Goal: Use online tool/utility: Utilize a website feature to perform a specific function

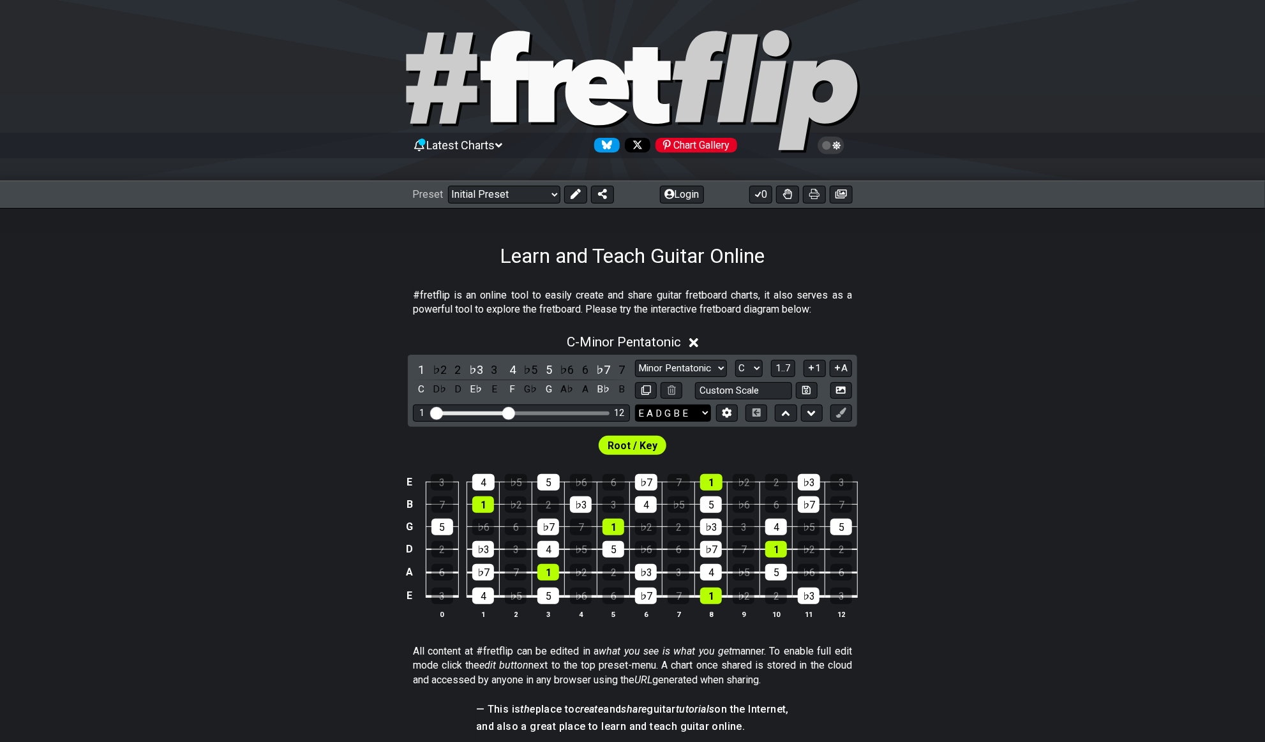
click at [699, 415] on select "E A D G B E E A D G B E E A D G B E B E A D F♯ B A D G C E A D A D G B E E♭ A♭ …" at bounding box center [673, 413] width 76 height 17
click at [898, 294] on section "#fretflip is an online tool to easily create and share guitar fretboard charts,…" at bounding box center [632, 305] width 1265 height 44
click at [673, 197] on button "Login" at bounding box center [682, 195] width 44 height 18
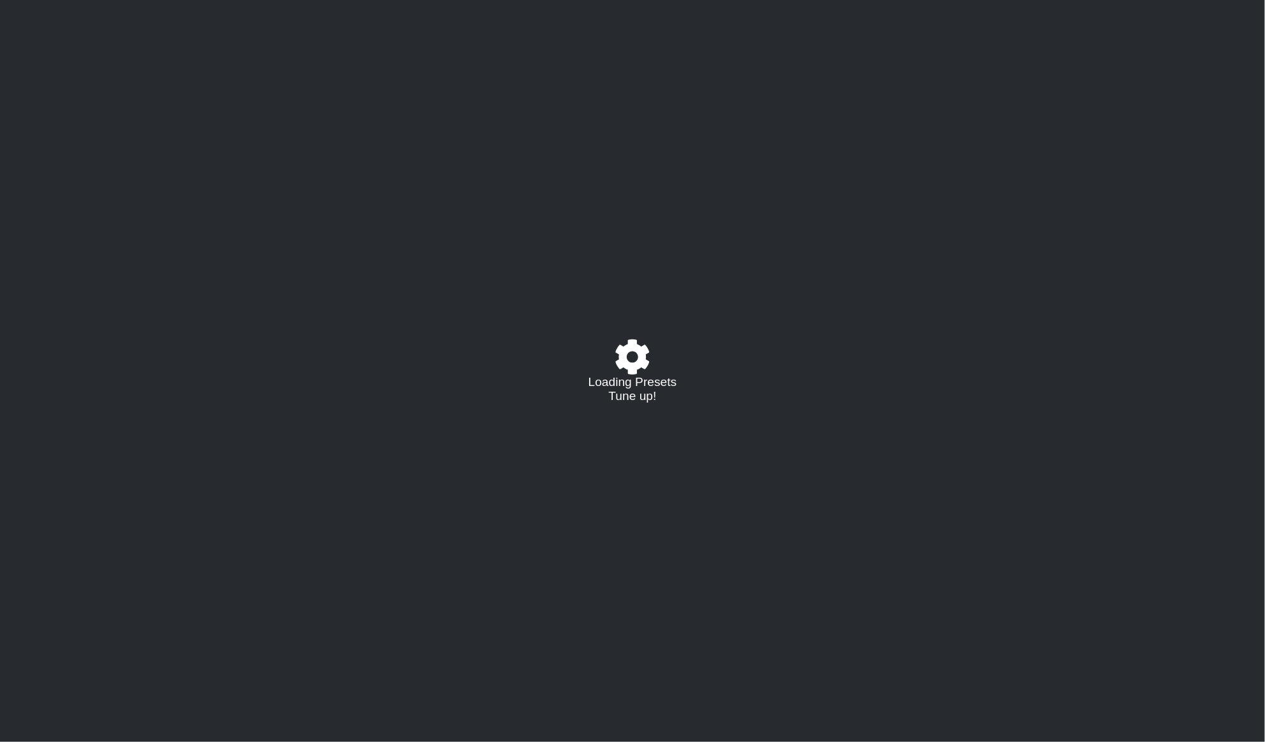
select select "C"
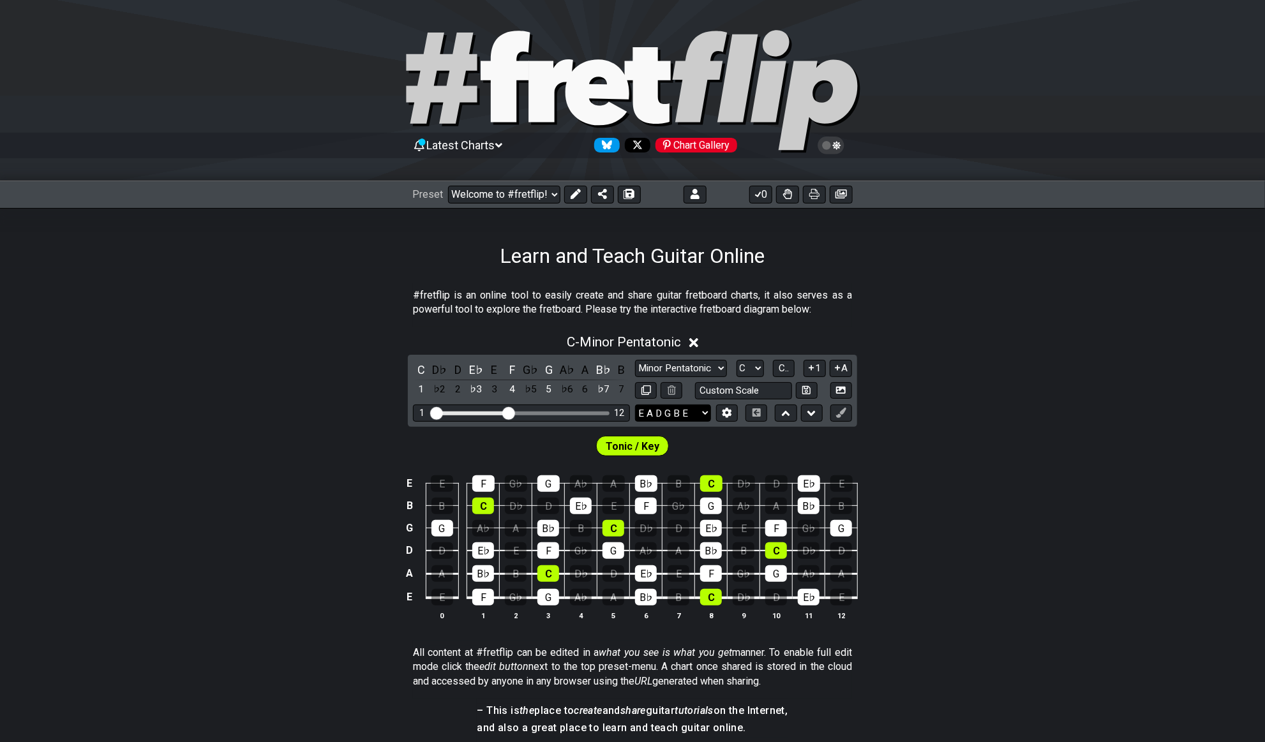
click at [691, 412] on select "E A D G B E E A D G B E E A D G B E B E A D F♯ B A D G C E A D A D G B E E♭ A♭ …" at bounding box center [673, 413] width 76 height 17
click at [727, 412] on icon at bounding box center [727, 413] width 10 height 10
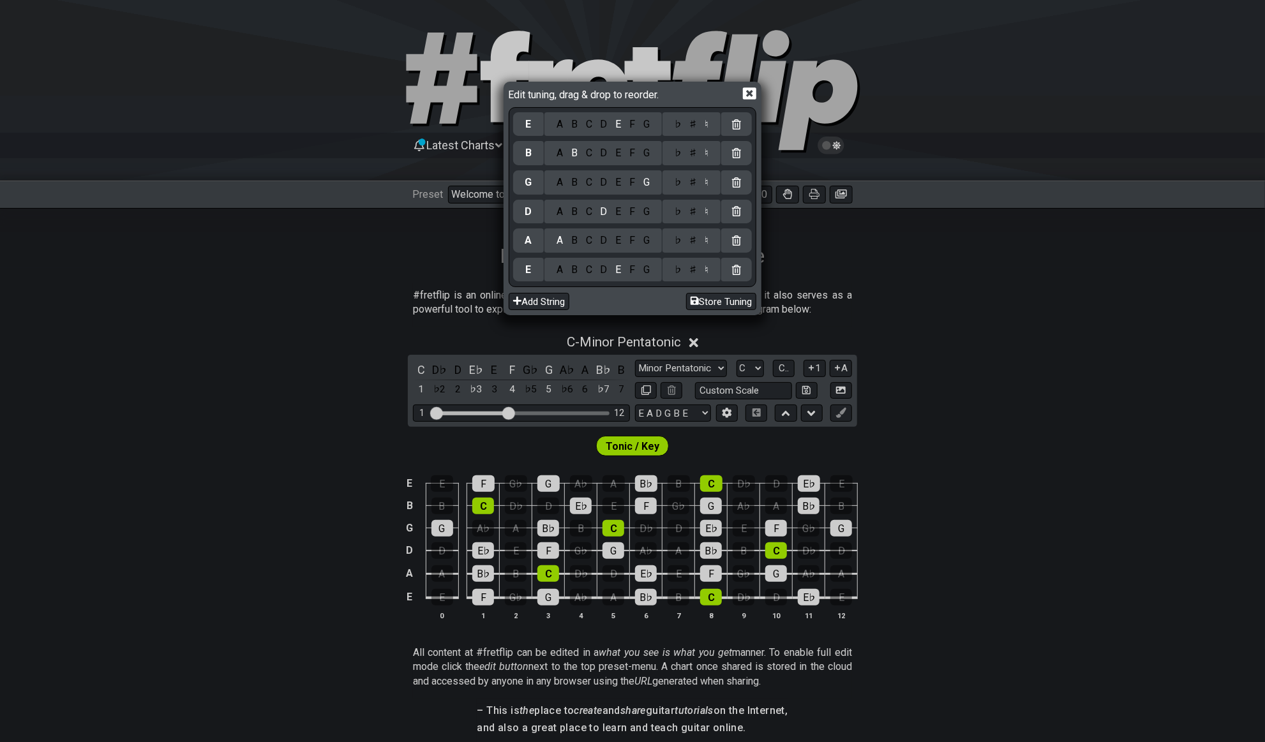
click at [626, 268] on div "F" at bounding box center [632, 270] width 14 height 14
click at [590, 211] on div "C" at bounding box center [588, 212] width 15 height 14
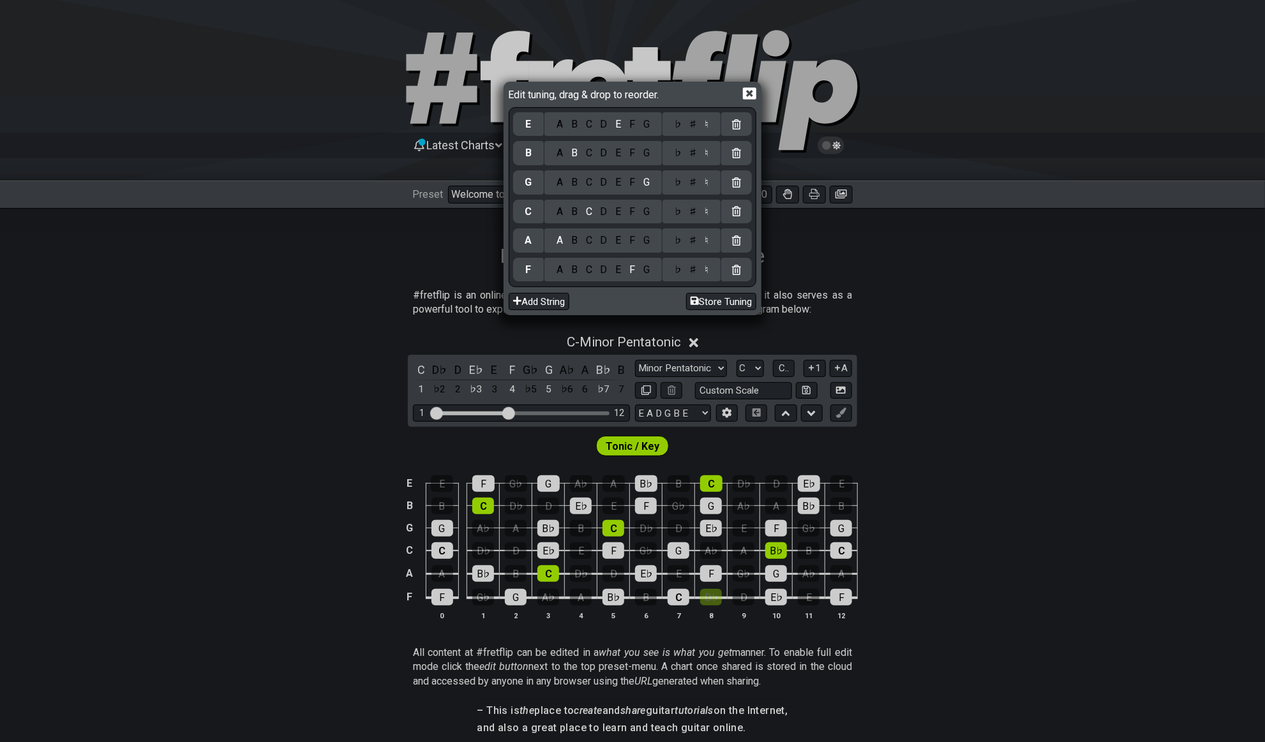
click at [593, 160] on div "A B C D E F G" at bounding box center [602, 153] width 117 height 24
click at [592, 156] on div "C" at bounding box center [588, 153] width 15 height 14
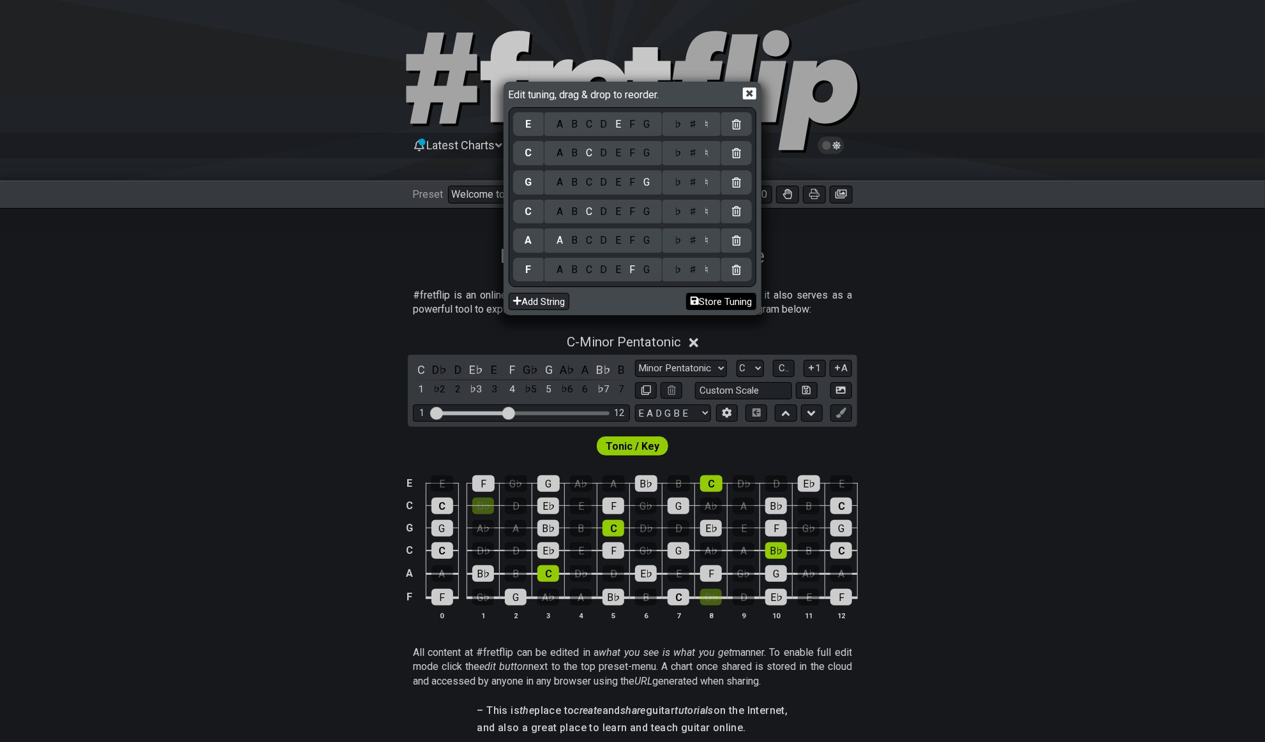
click at [722, 298] on button "Store Tuning" at bounding box center [721, 301] width 70 height 17
click at [725, 304] on button "Store Tuning" at bounding box center [721, 301] width 70 height 17
click at [724, 299] on button "Store Tuning" at bounding box center [721, 301] width 70 height 17
click at [683, 366] on div "Edit tuning, drag & drop to reorder. E A B C D E F G ♭ ♯ ♮ C A B C D E F G ♭ ♯ …" at bounding box center [632, 371] width 1265 height 742
click at [734, 301] on button "Store Tuning" at bounding box center [721, 301] width 70 height 17
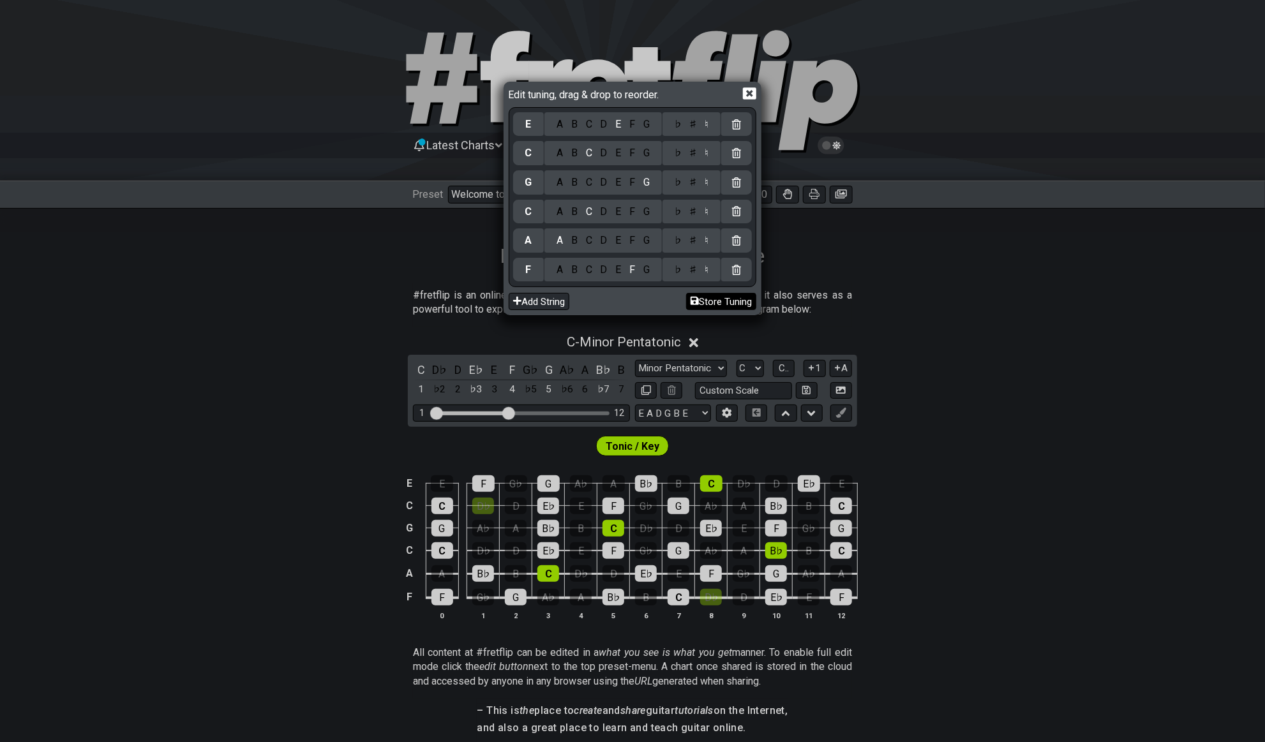
click at [726, 300] on button "Store Tuning" at bounding box center [721, 301] width 70 height 17
click at [702, 293] on button "Store Tuning" at bounding box center [721, 301] width 70 height 17
click at [751, 94] on icon at bounding box center [749, 93] width 13 height 13
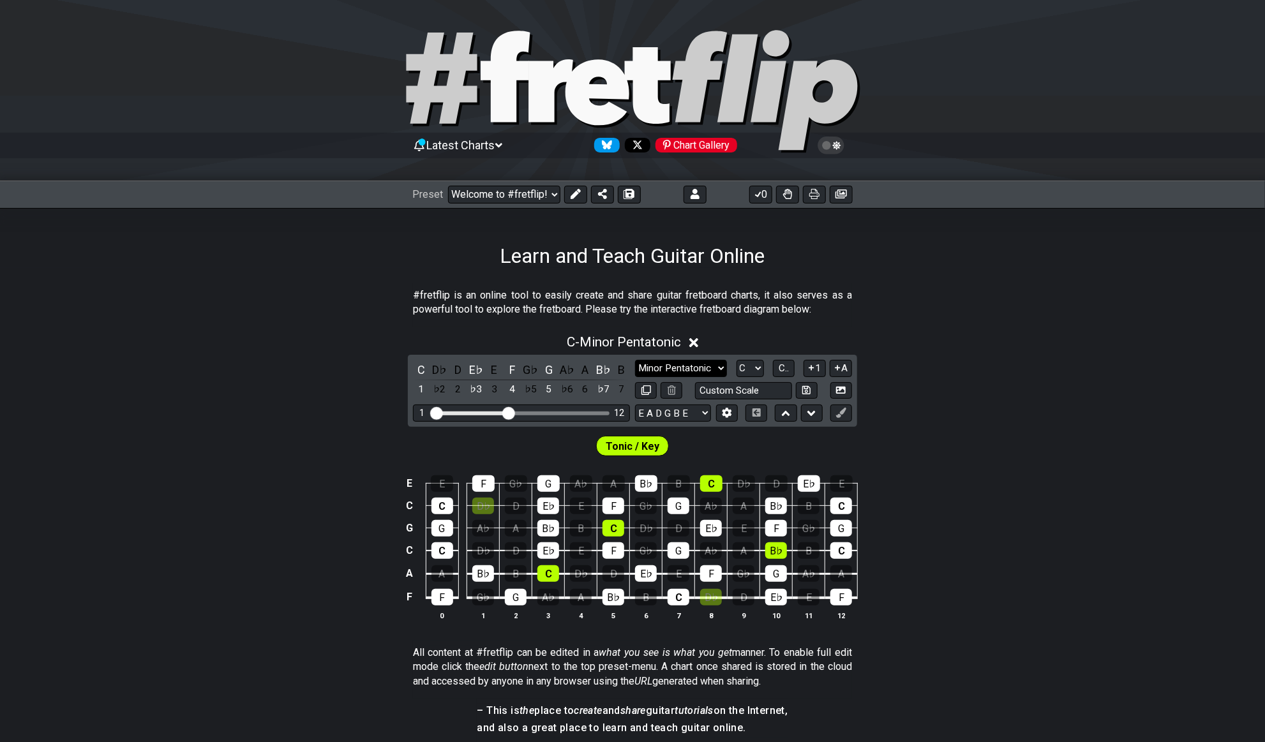
click at [667, 369] on select "Minor Pentatonic Click to edit Minor Pentatonic Major Pentatonic Minor Blues Ma…" at bounding box center [681, 368] width 92 height 17
select select "Mixolydian"
click at [635, 360] on select "Minor Pentatonic Click to edit Minor Pentatonic Major Pentatonic Minor Blues Ma…" at bounding box center [681, 368] width 92 height 17
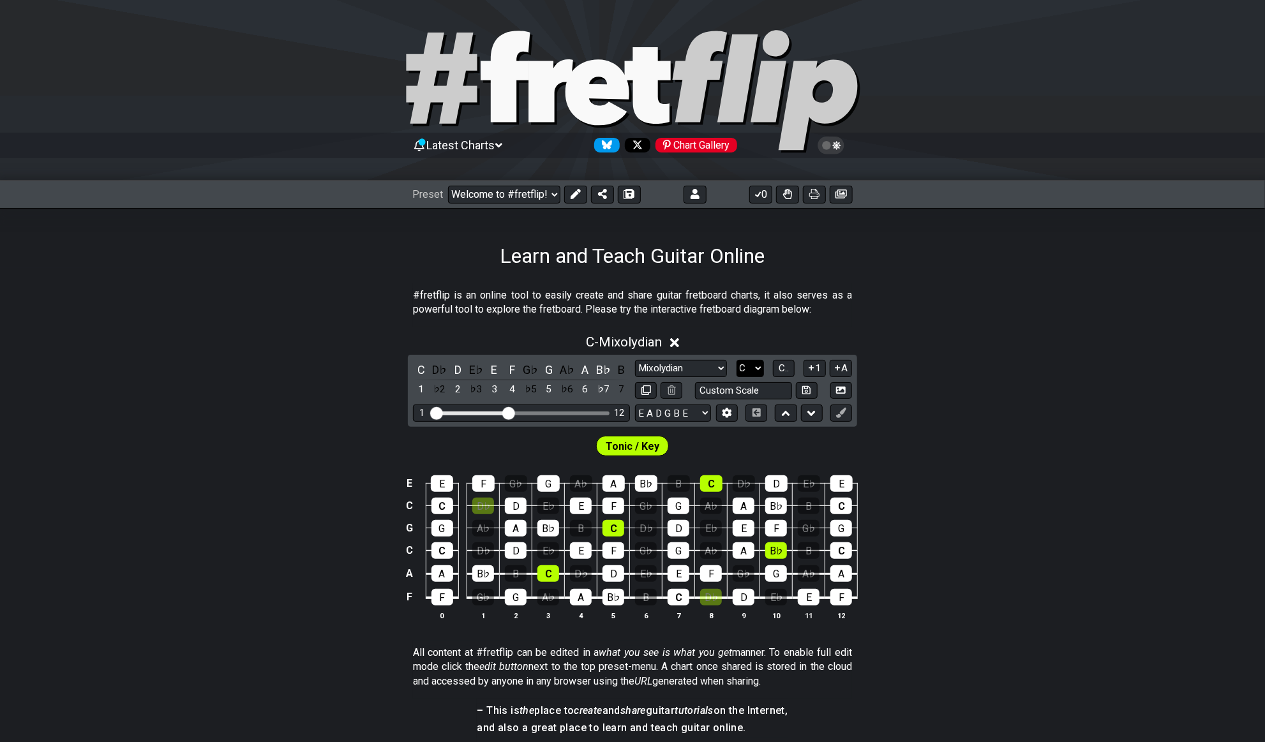
click at [756, 364] on select "A♭ A A♯ B♭ B C C♯ D♭ D D♯ E♭ E F F♯ G♭ G G♯" at bounding box center [749, 368] width 27 height 17
click at [789, 369] on span "C.." at bounding box center [784, 367] width 10 height 11
click at [747, 371] on select "A♭ A A♯ B♭ B C C♯ D♭ D D♯ E♭ E F F♯ G♭ G G♯" at bounding box center [748, 368] width 27 height 17
click at [735, 360] on select "A♭ A A♯ B♭ B C C♯ D♭ D D♯ E♭ E F F♯ G♭ G G♯" at bounding box center [748, 368] width 27 height 17
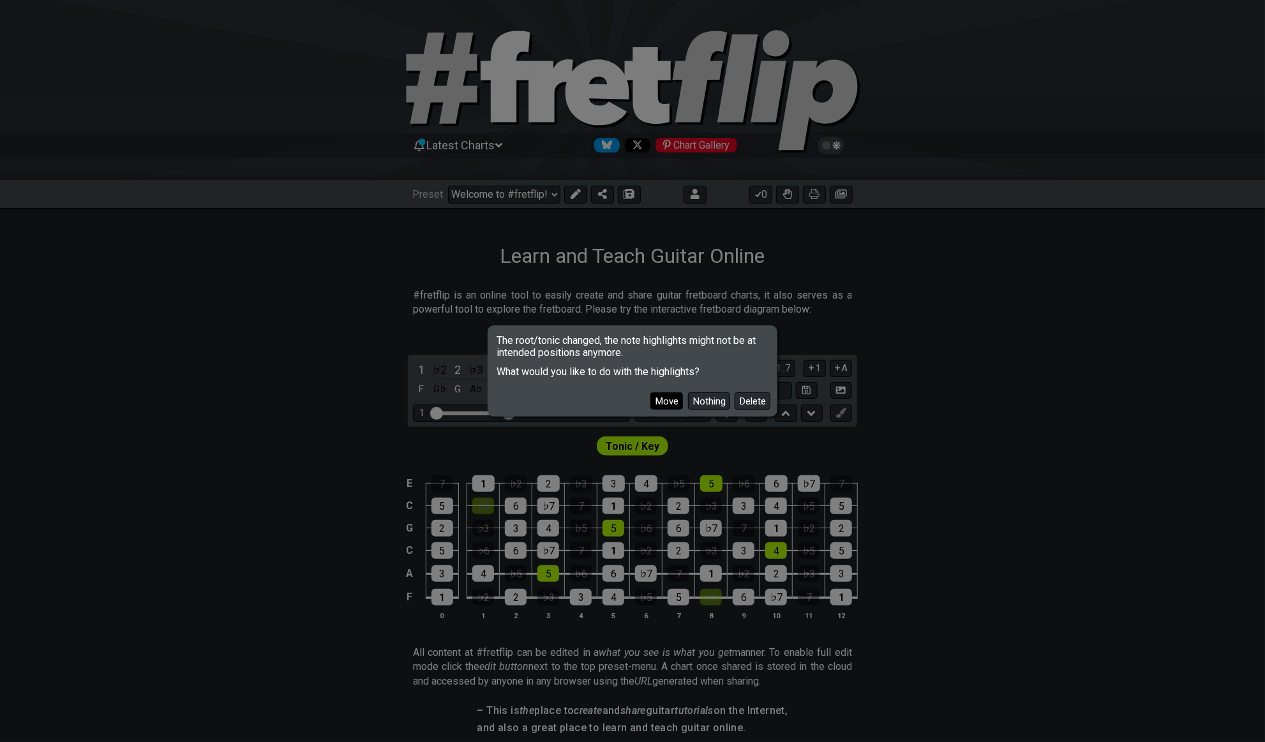
click at [676, 401] on button "Move" at bounding box center [666, 400] width 33 height 17
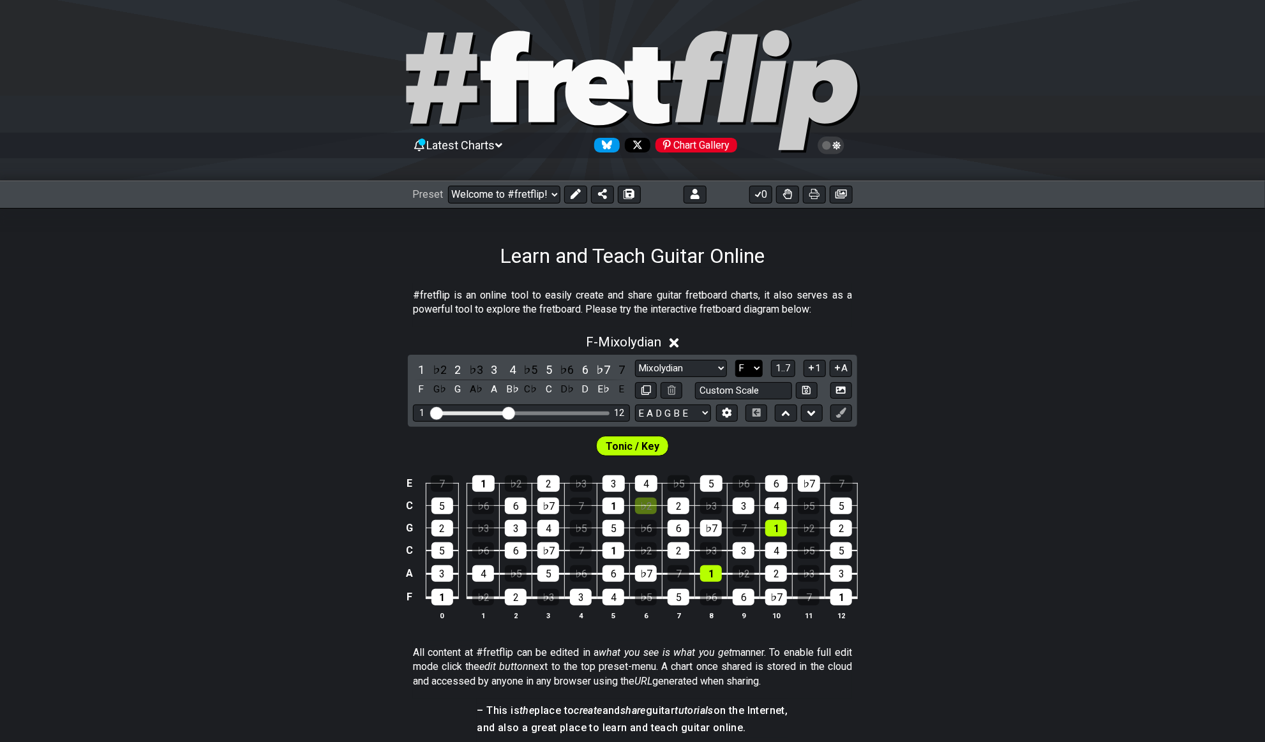
click at [747, 368] on select "A♭ A A♯ B♭ B C C♯ D♭ D D♯ E♭ E F F♯ G♭ G G♯" at bounding box center [748, 368] width 27 height 17
select select "A"
click at [735, 360] on select "A♭ A A♯ B♭ B C C♯ D♭ D D♯ E♭ E F F♯ G♭ G G♯" at bounding box center [748, 368] width 27 height 17
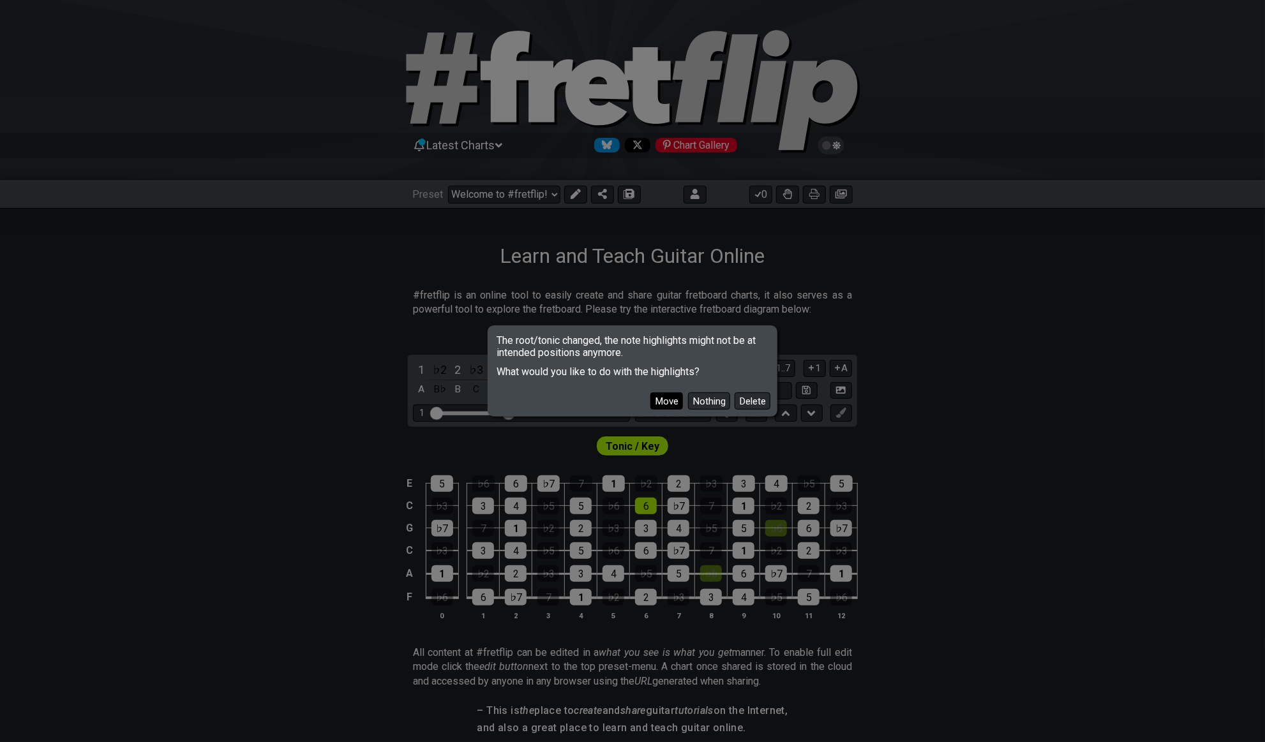
click at [671, 405] on button "Move" at bounding box center [666, 400] width 33 height 17
